Goal: Task Accomplishment & Management: Manage account settings

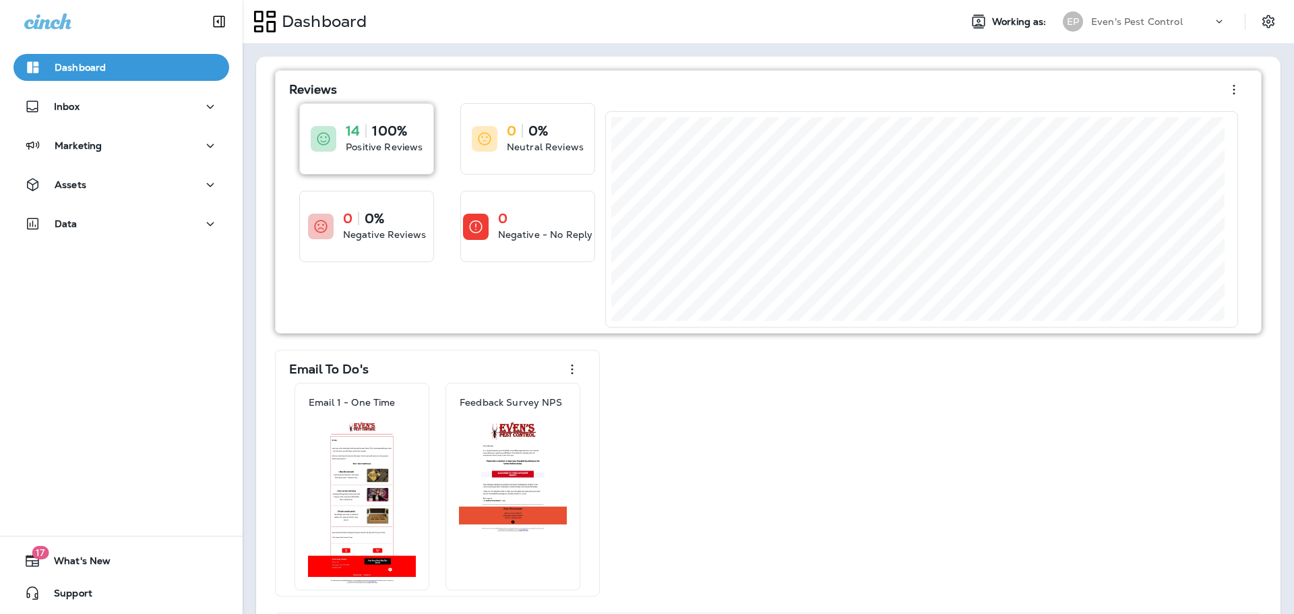
drag, startPoint x: 0, startPoint y: 0, endPoint x: 346, endPoint y: 149, distance: 377.2
click at [346, 149] on div "14 100% Positive Reviews" at bounding box center [366, 139] width 133 height 70
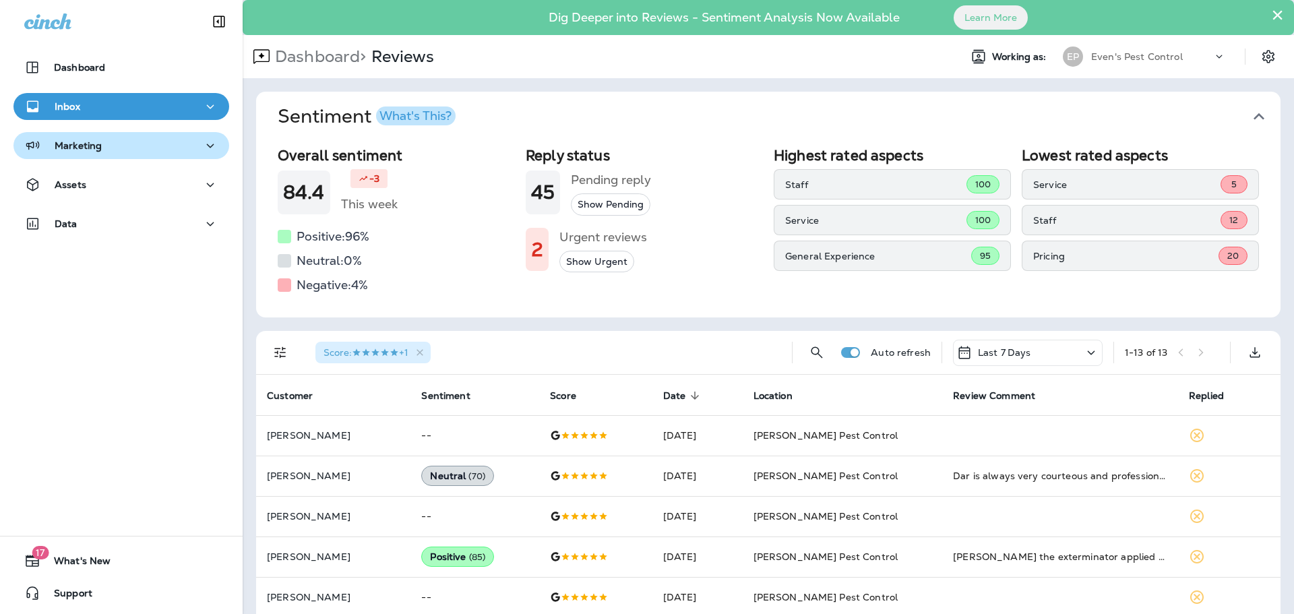
click at [127, 147] on div "Marketing" at bounding box center [121, 146] width 194 height 17
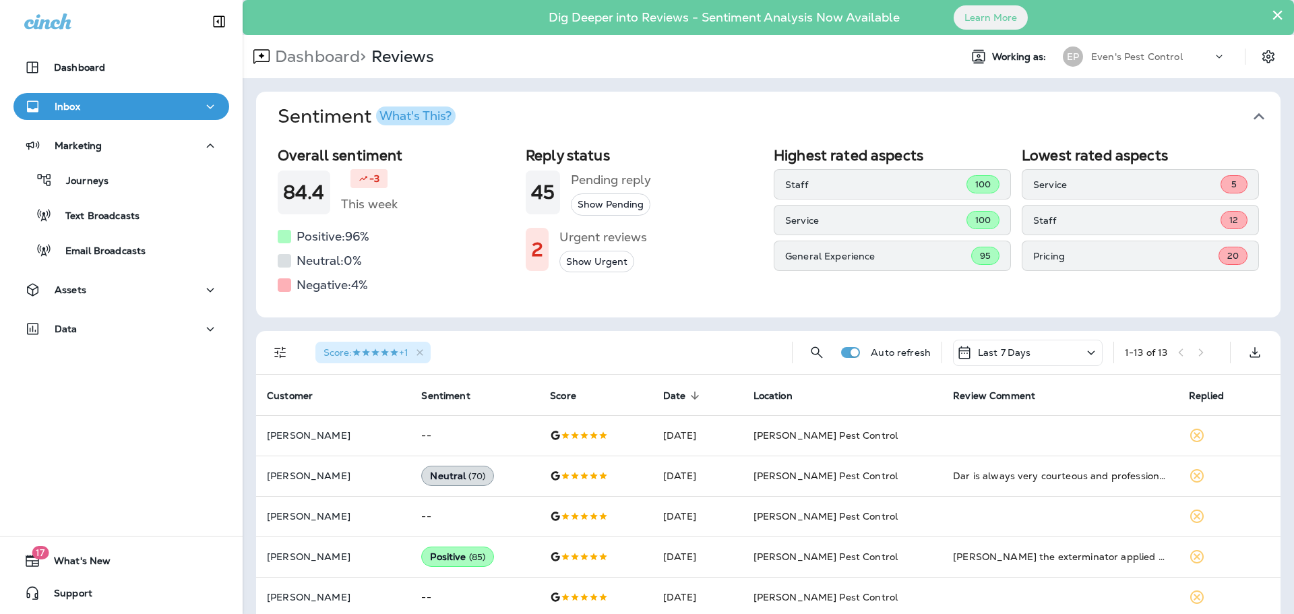
click at [137, 100] on div "Inbox" at bounding box center [121, 106] width 194 height 17
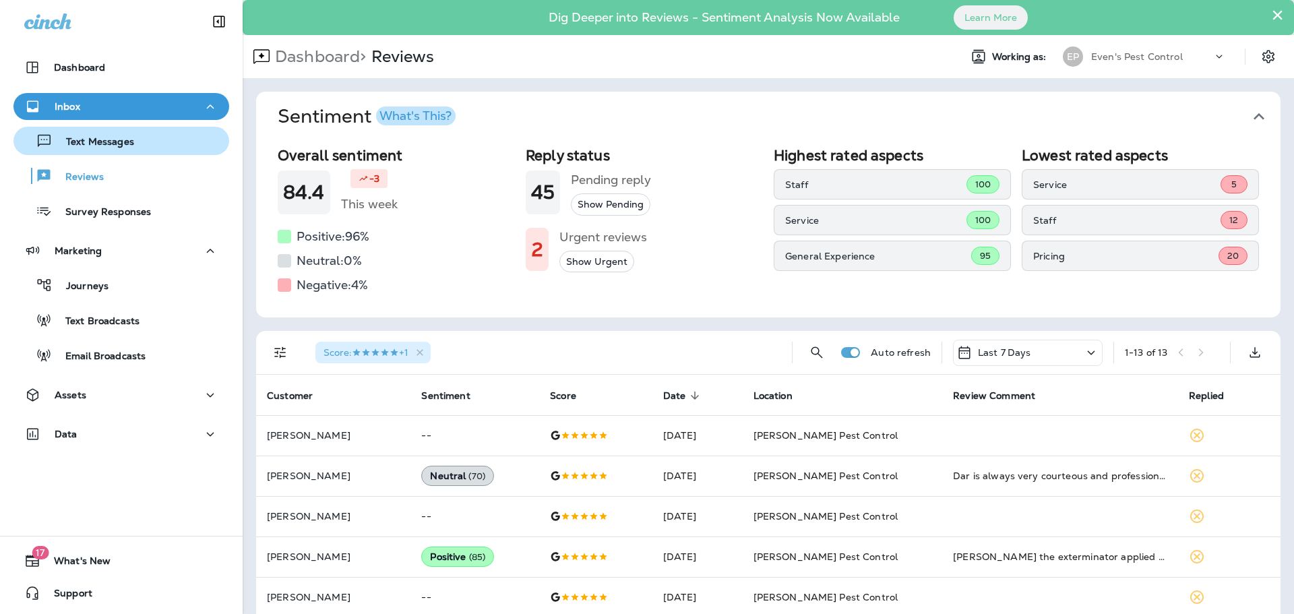
click at [106, 146] on p "Text Messages" at bounding box center [94, 142] width 82 height 13
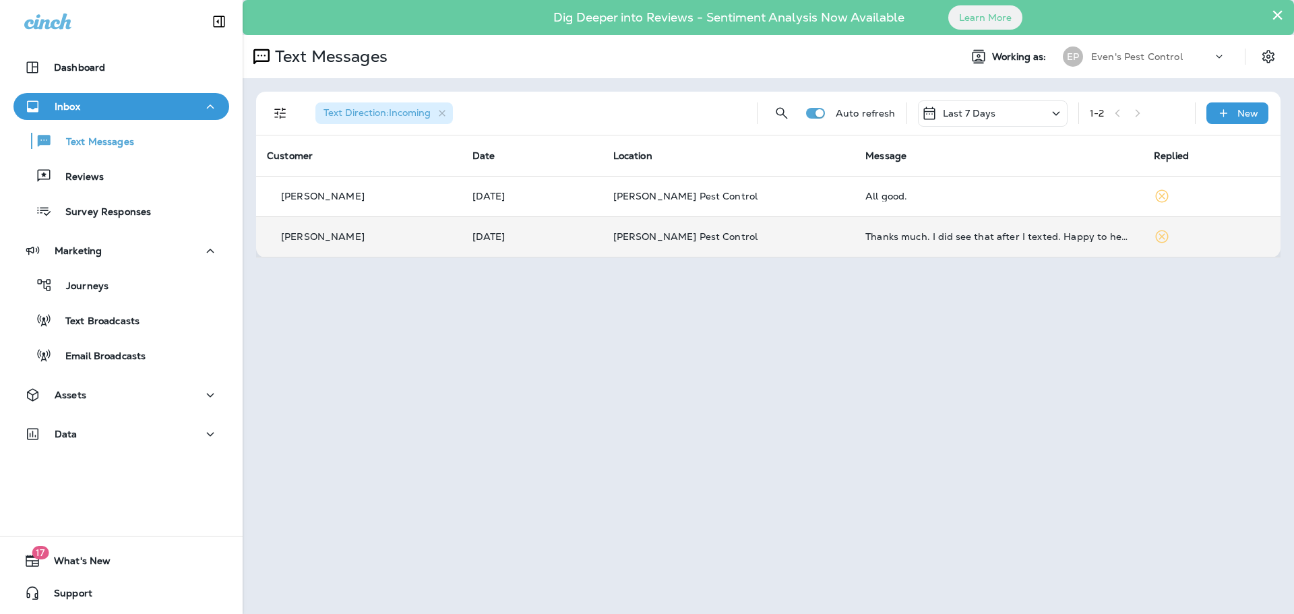
click at [1143, 241] on td at bounding box center [1212, 236] width 138 height 40
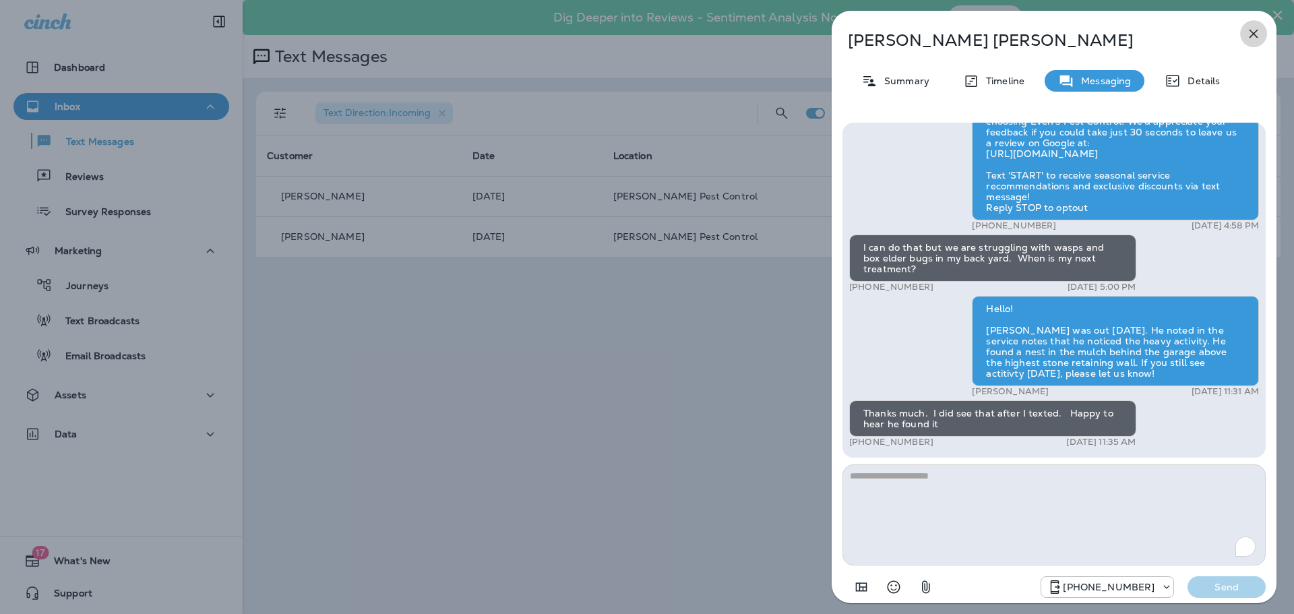
click at [1254, 37] on icon "button" at bounding box center [1254, 34] width 16 height 16
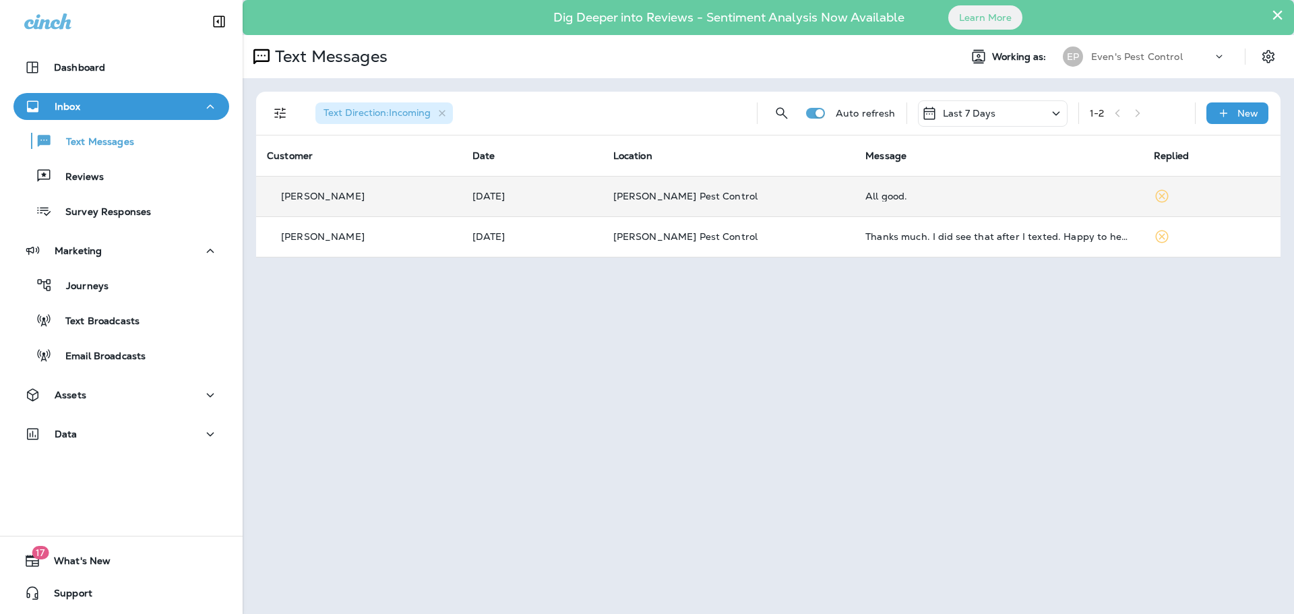
click at [1168, 191] on td at bounding box center [1212, 196] width 138 height 40
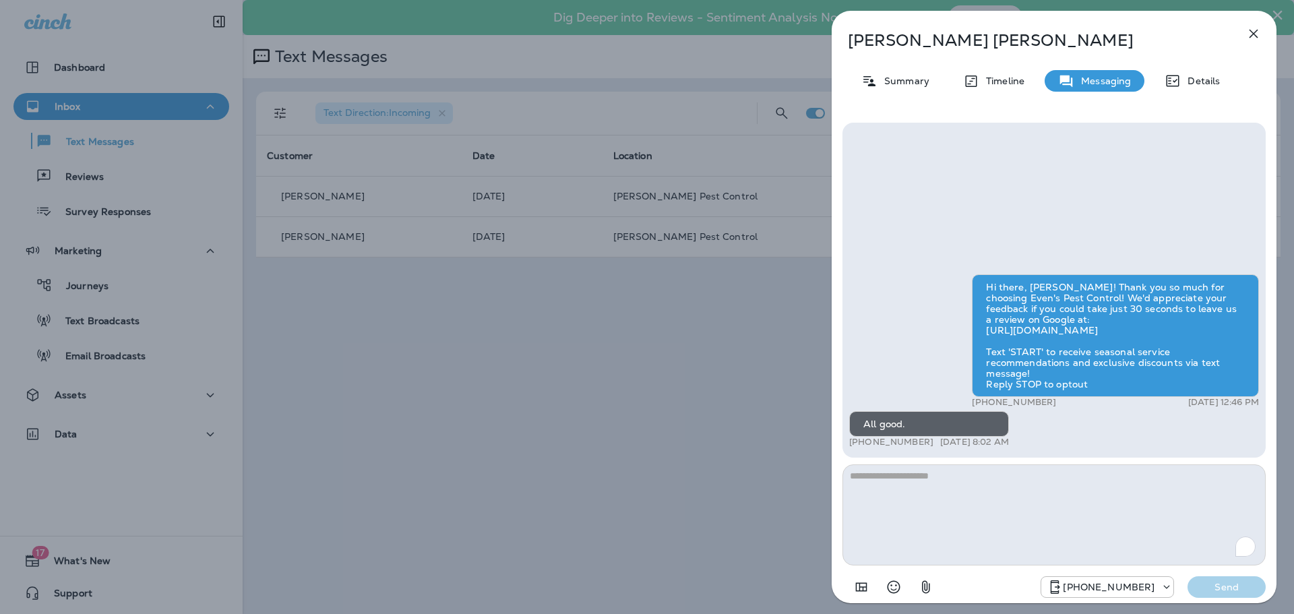
click at [1254, 31] on icon "button" at bounding box center [1254, 34] width 16 height 16
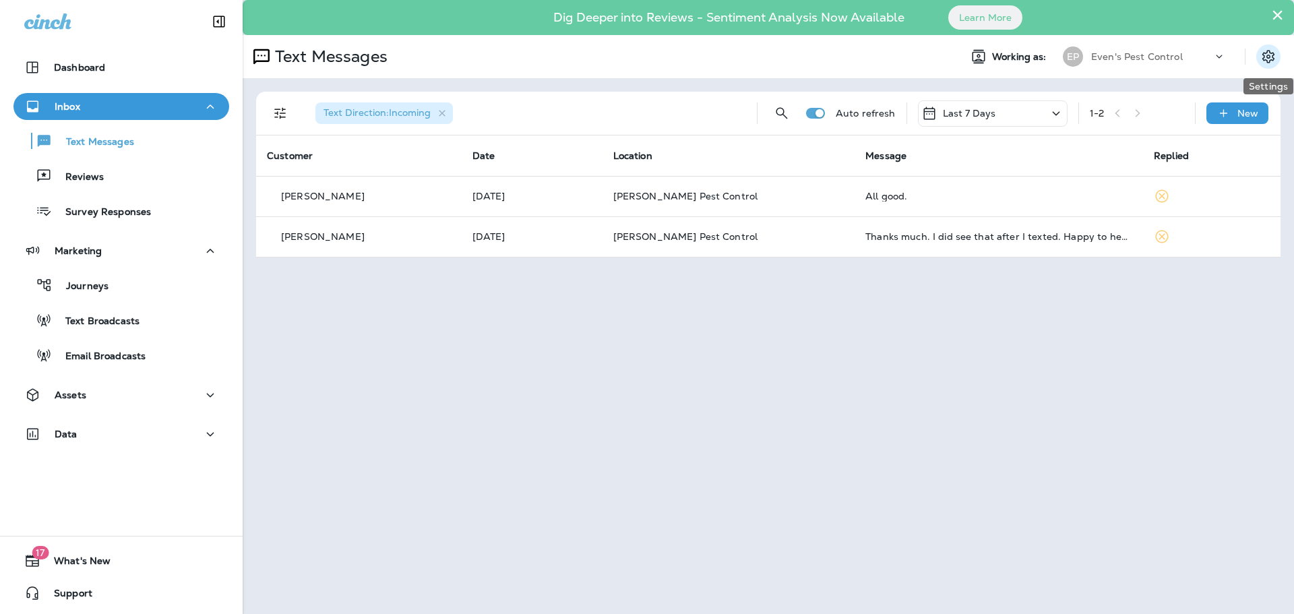
click at [1269, 55] on icon "Settings" at bounding box center [1269, 57] width 16 height 16
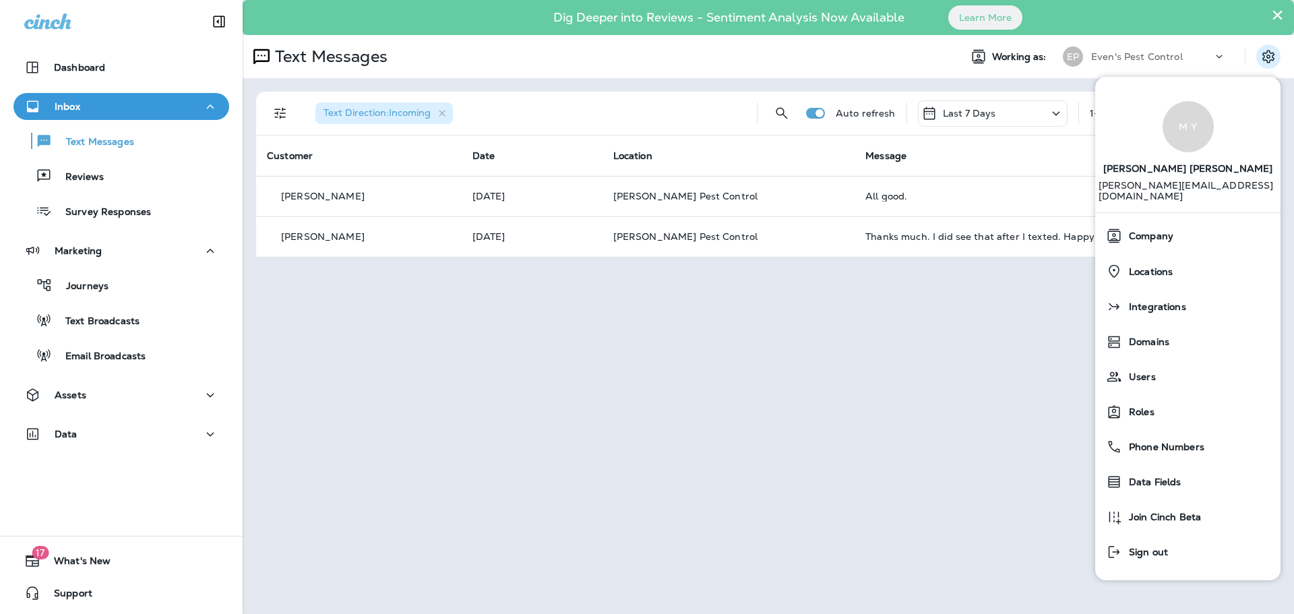
drag, startPoint x: 604, startPoint y: 486, endPoint x: 560, endPoint y: 482, distance: 44.7
click at [604, 486] on div "× Dig Deeper into Reviews - Sentiment Analysis Now Available Learn More Text Me…" at bounding box center [769, 307] width 1052 height 614
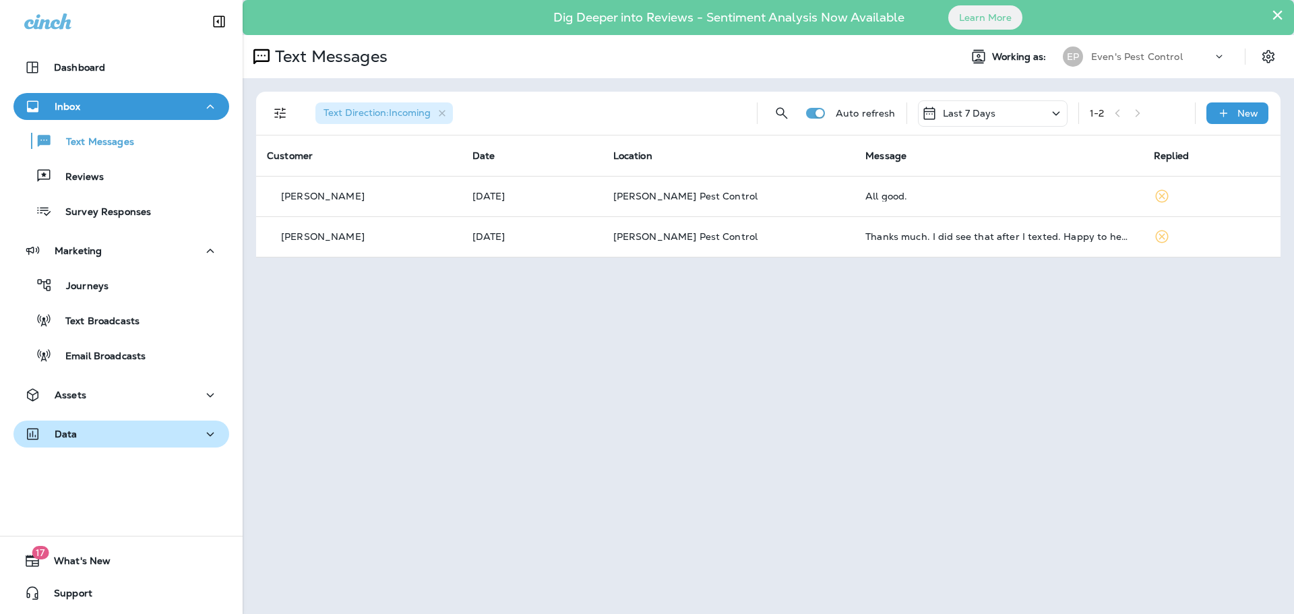
click at [124, 437] on div "Data" at bounding box center [121, 434] width 194 height 17
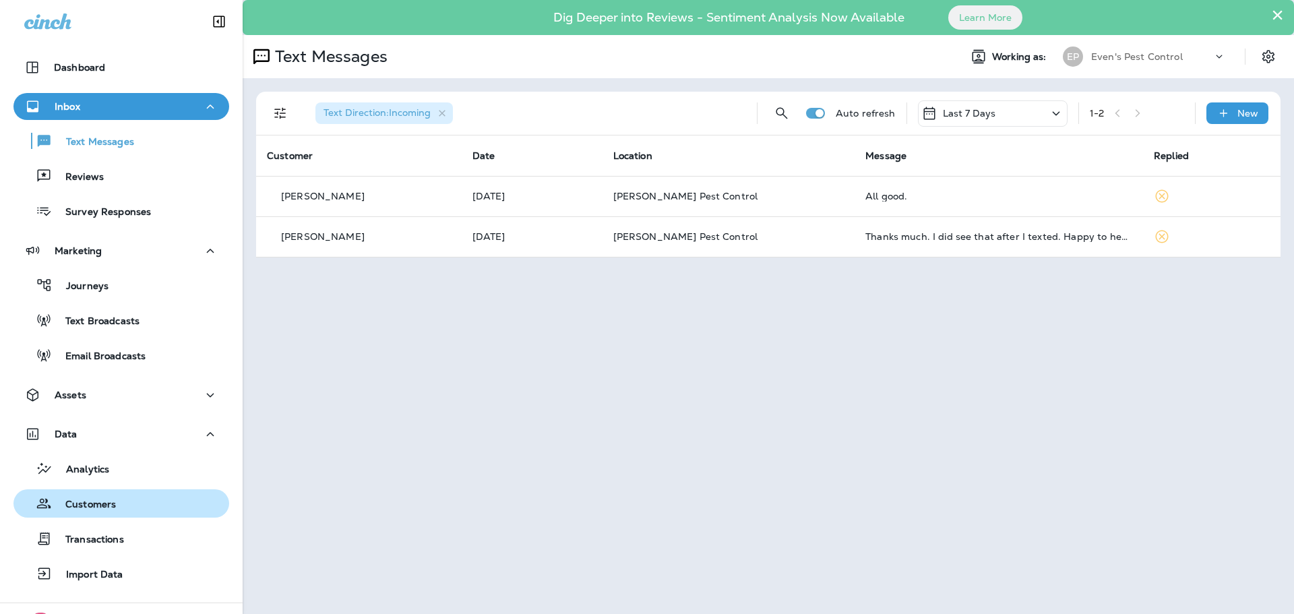
click at [103, 506] on p "Customers" at bounding box center [84, 505] width 64 height 13
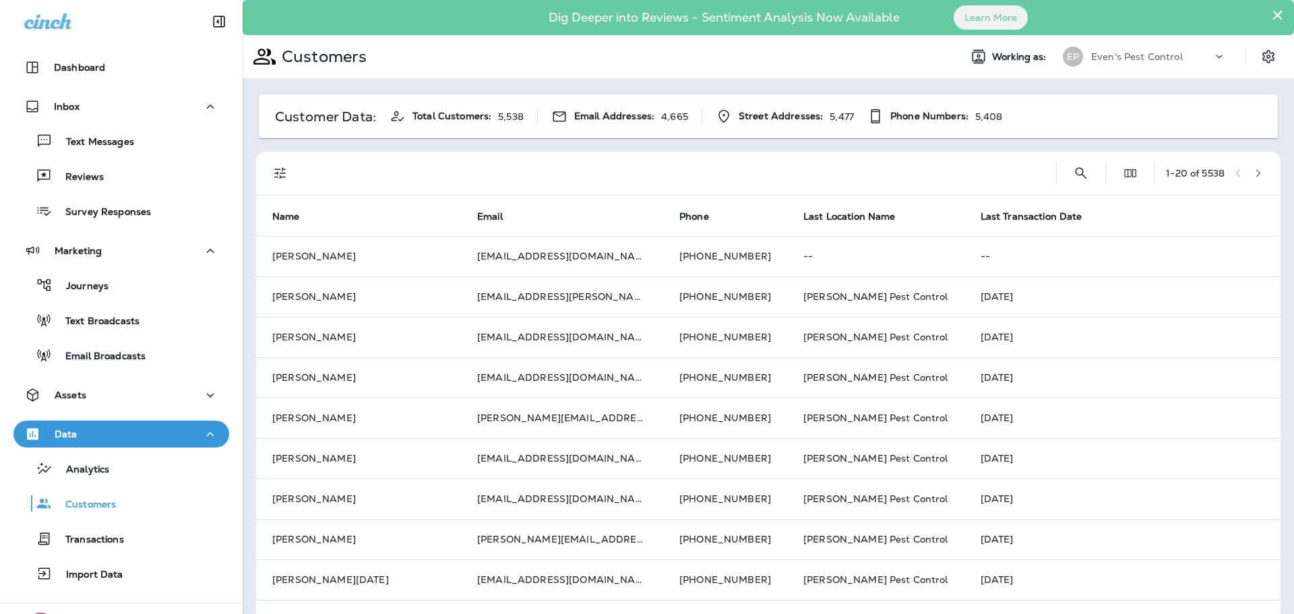
click at [282, 173] on icon "Filters" at bounding box center [279, 173] width 11 height 11
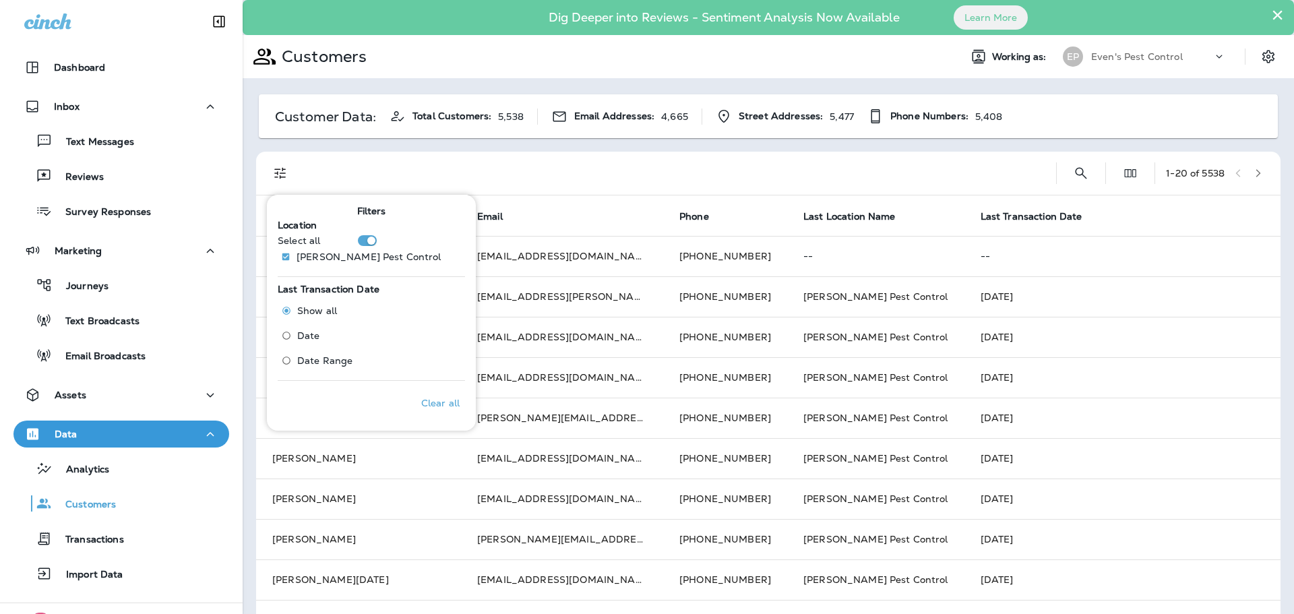
click at [638, 163] on div at bounding box center [675, 173] width 741 height 43
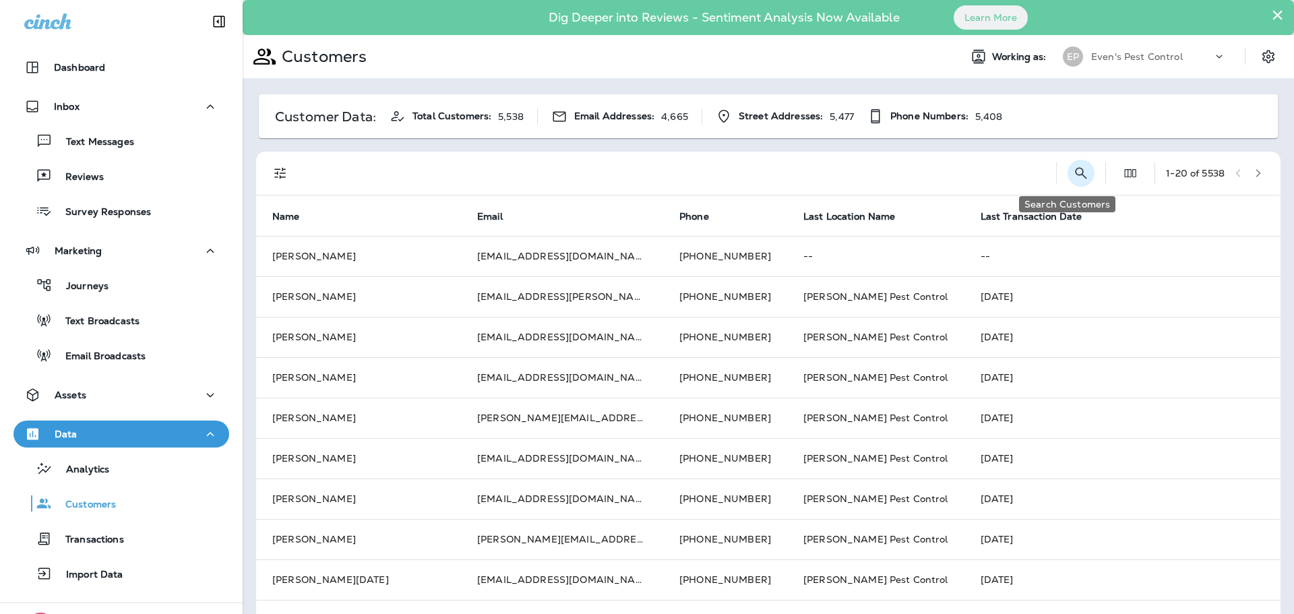
click at [1073, 171] on icon "Search Customers" at bounding box center [1081, 173] width 16 height 16
type input "*********"
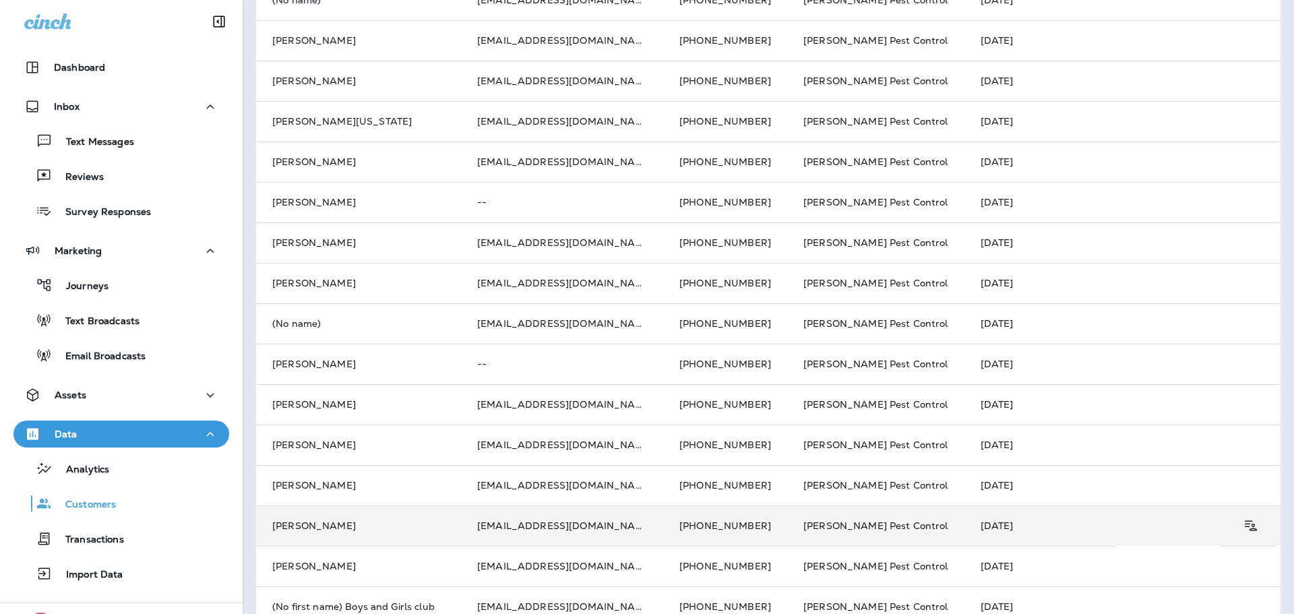
scroll to position [310, 0]
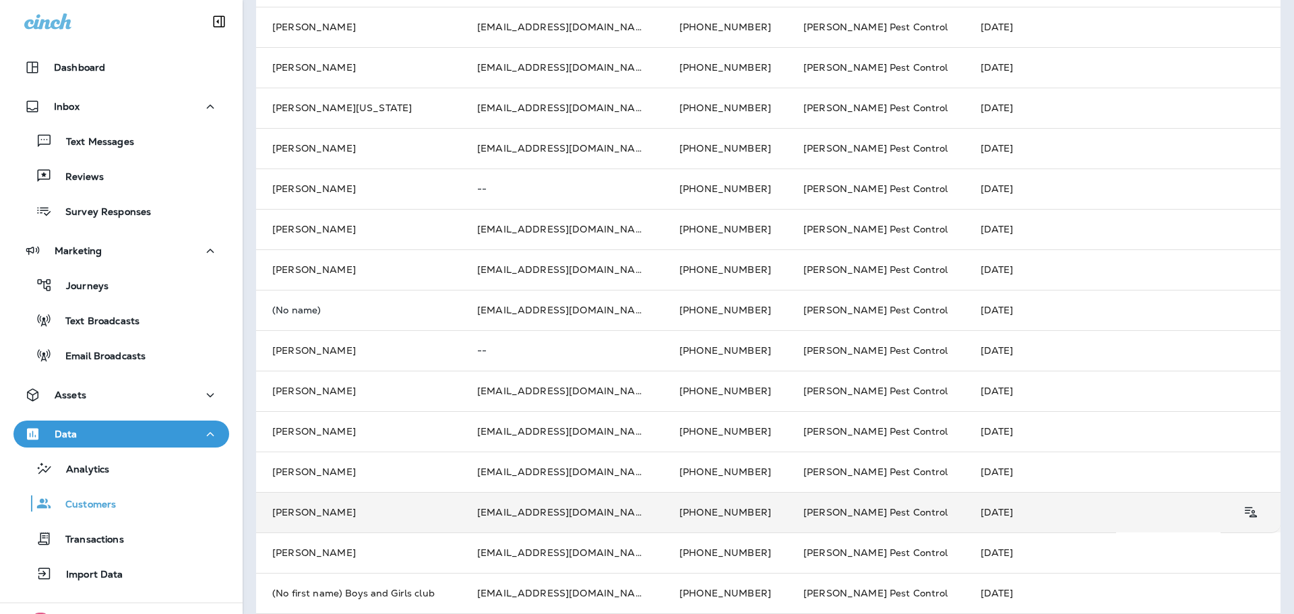
click at [419, 508] on td "[PERSON_NAME]" at bounding box center [358, 512] width 205 height 40
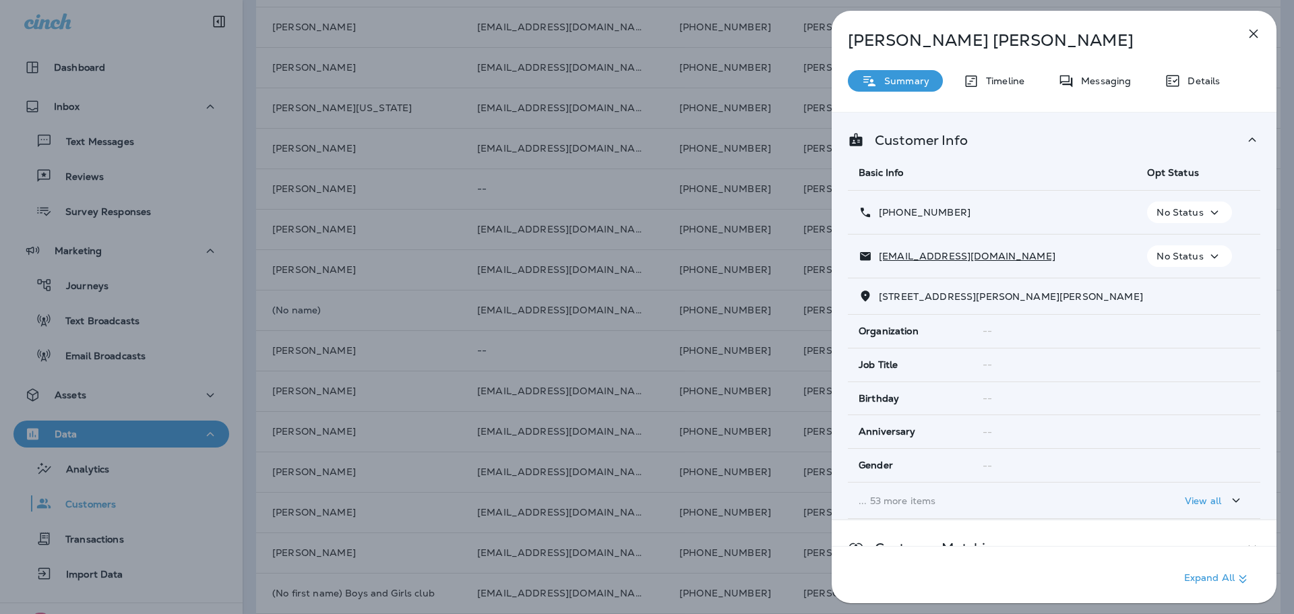
click at [1255, 32] on icon "button" at bounding box center [1254, 34] width 9 height 9
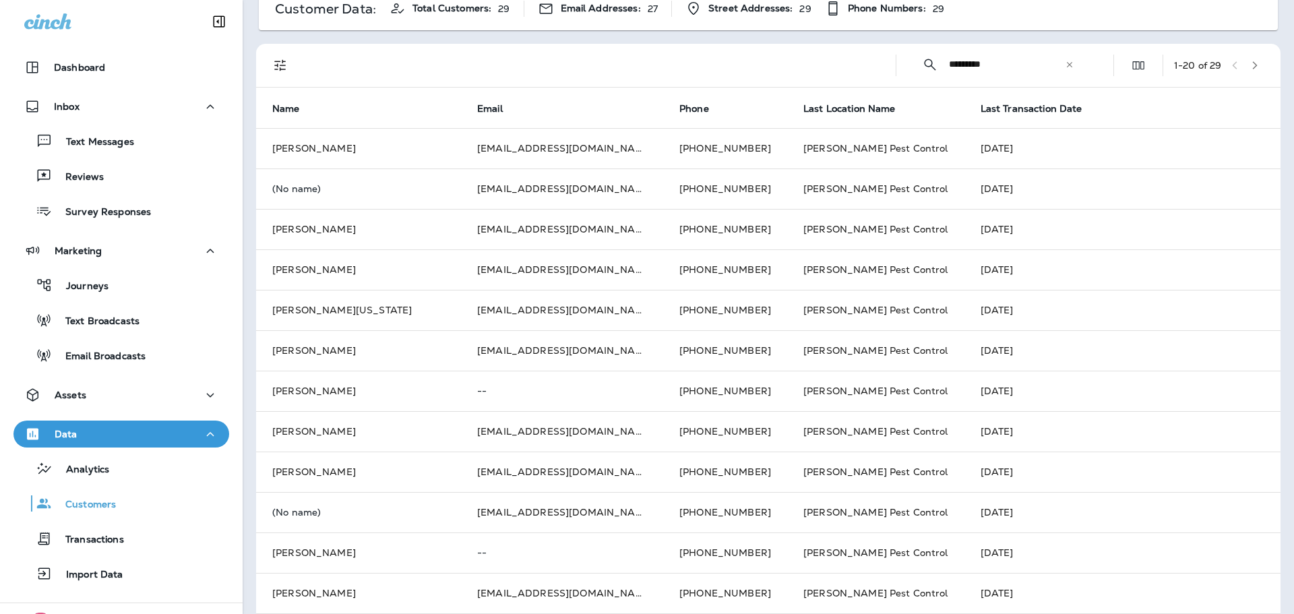
scroll to position [40, 0]
